Goal: Transaction & Acquisition: Purchase product/service

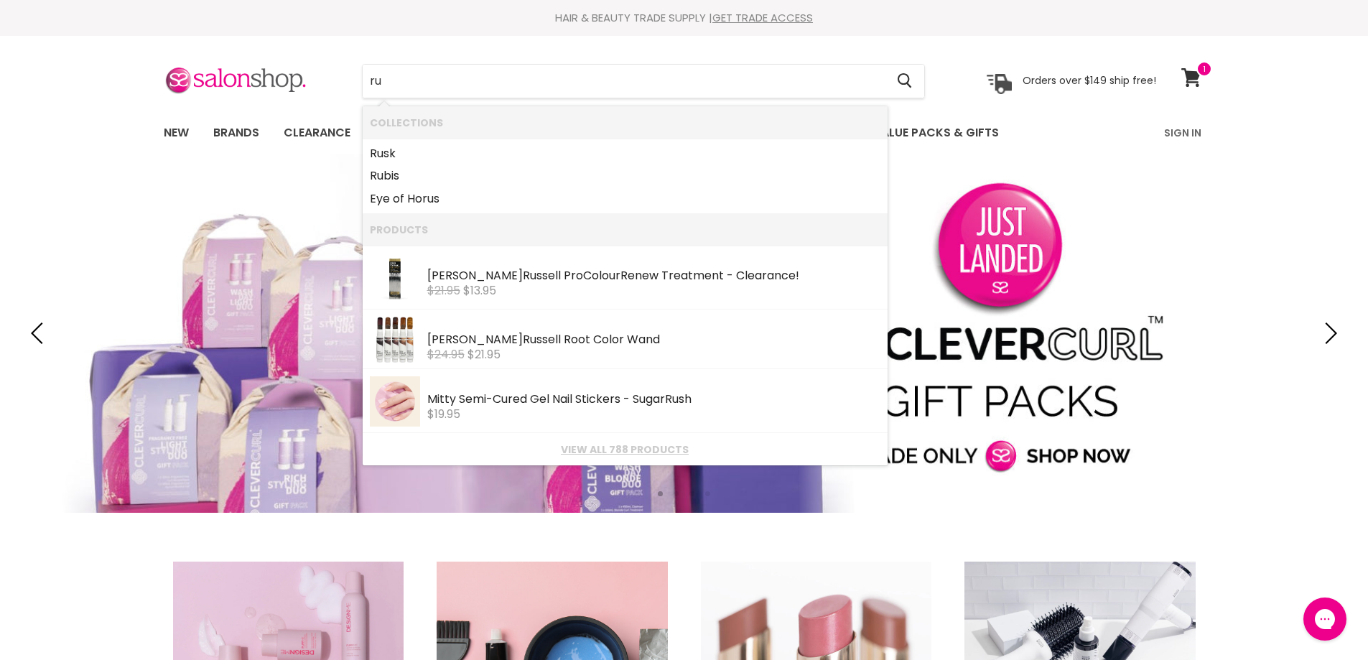
type input "r"
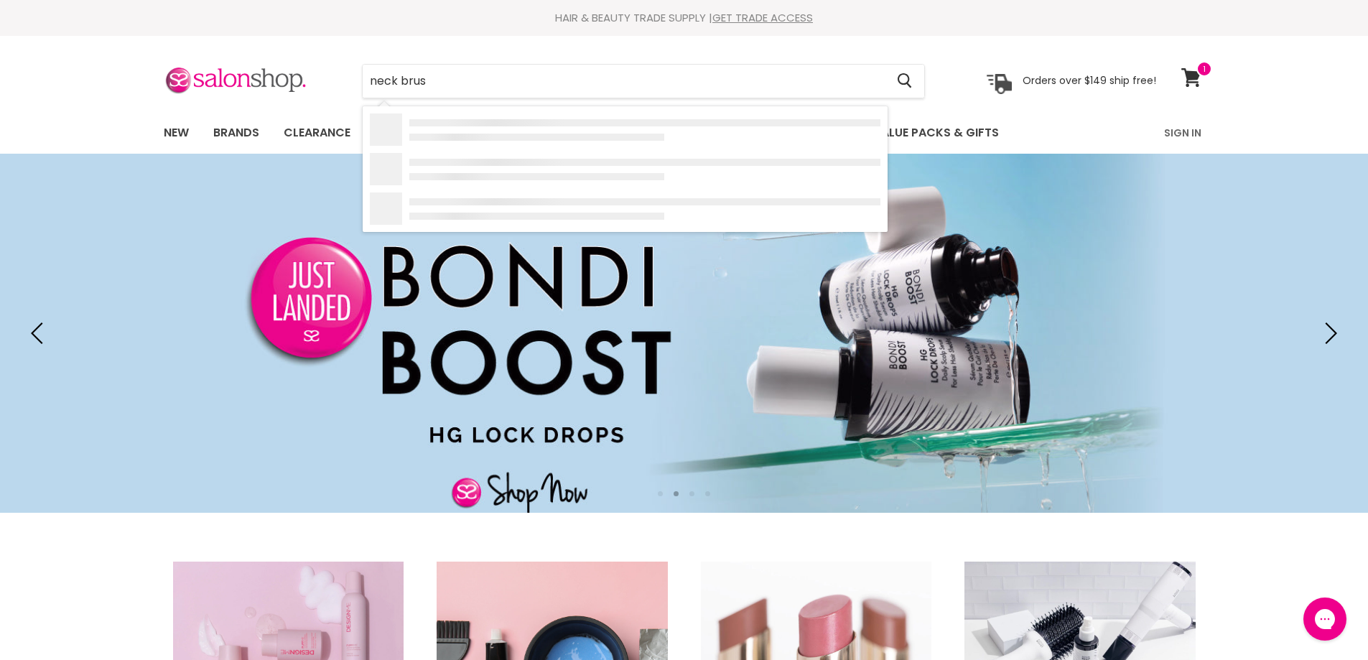
type input "neck brush"
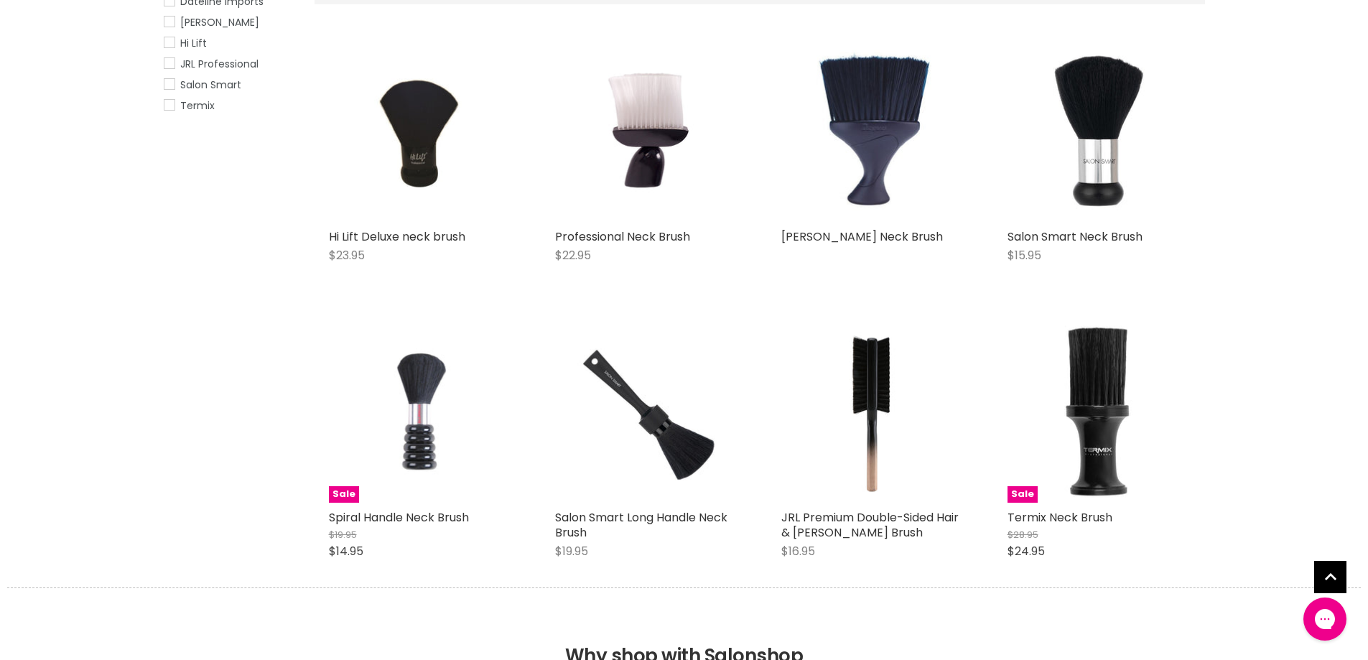
scroll to position [216, 0]
